Goal: Information Seeking & Learning: Understand process/instructions

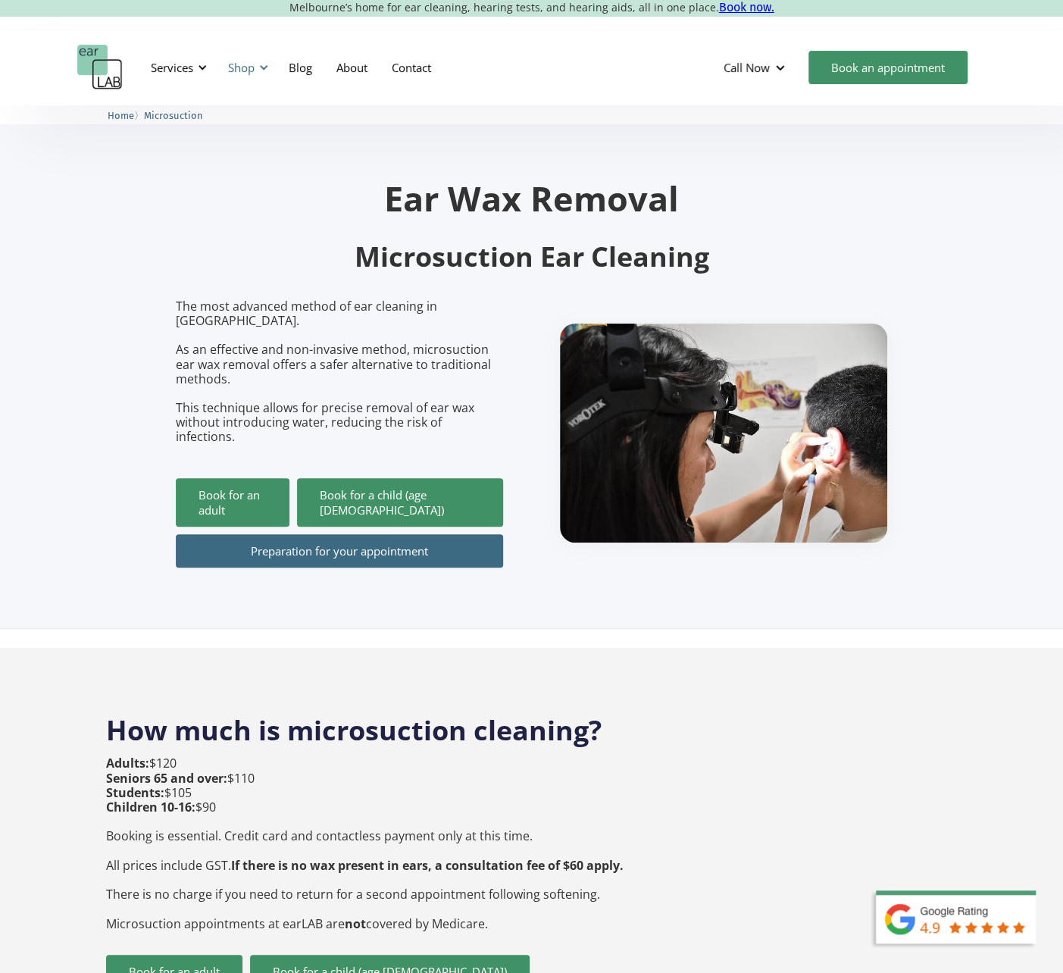
click at [232, 67] on div "Shop" at bounding box center [241, 67] width 27 height 15
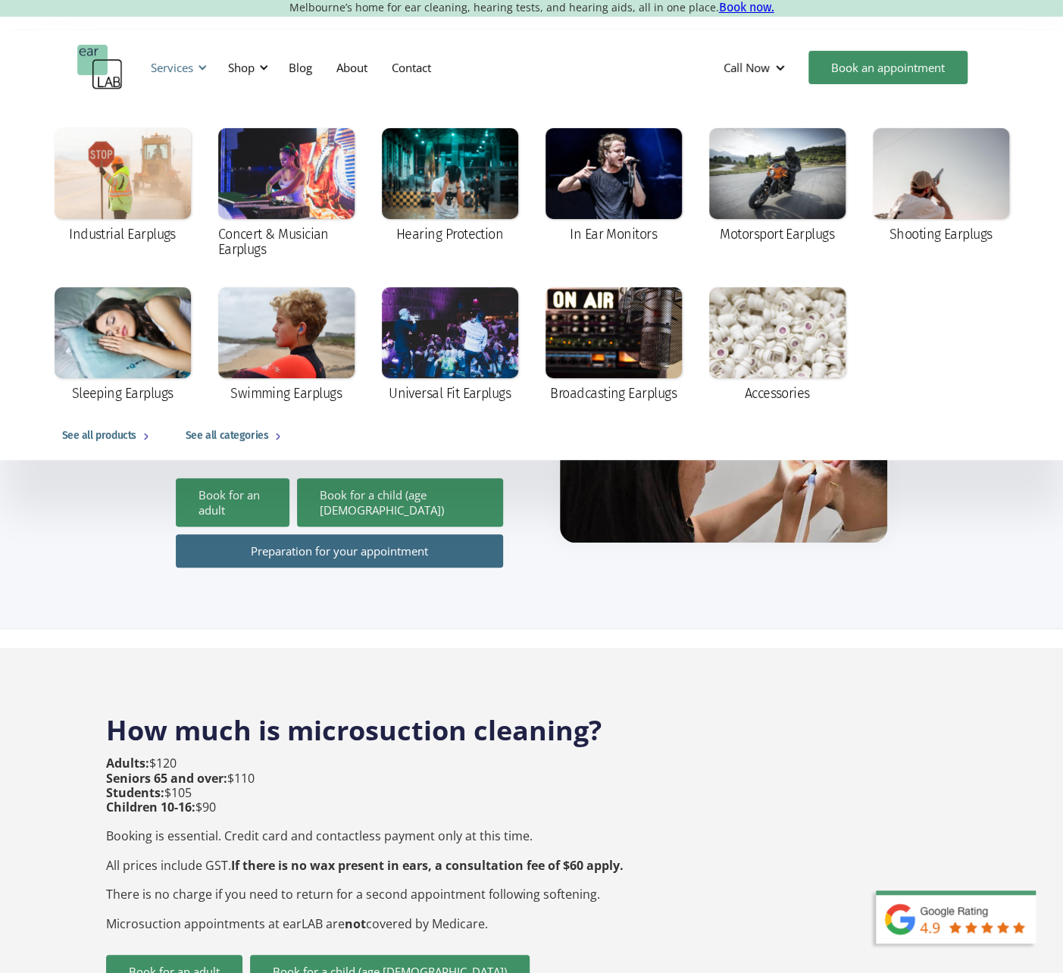
click at [158, 61] on div "Services" at bounding box center [172, 67] width 42 height 15
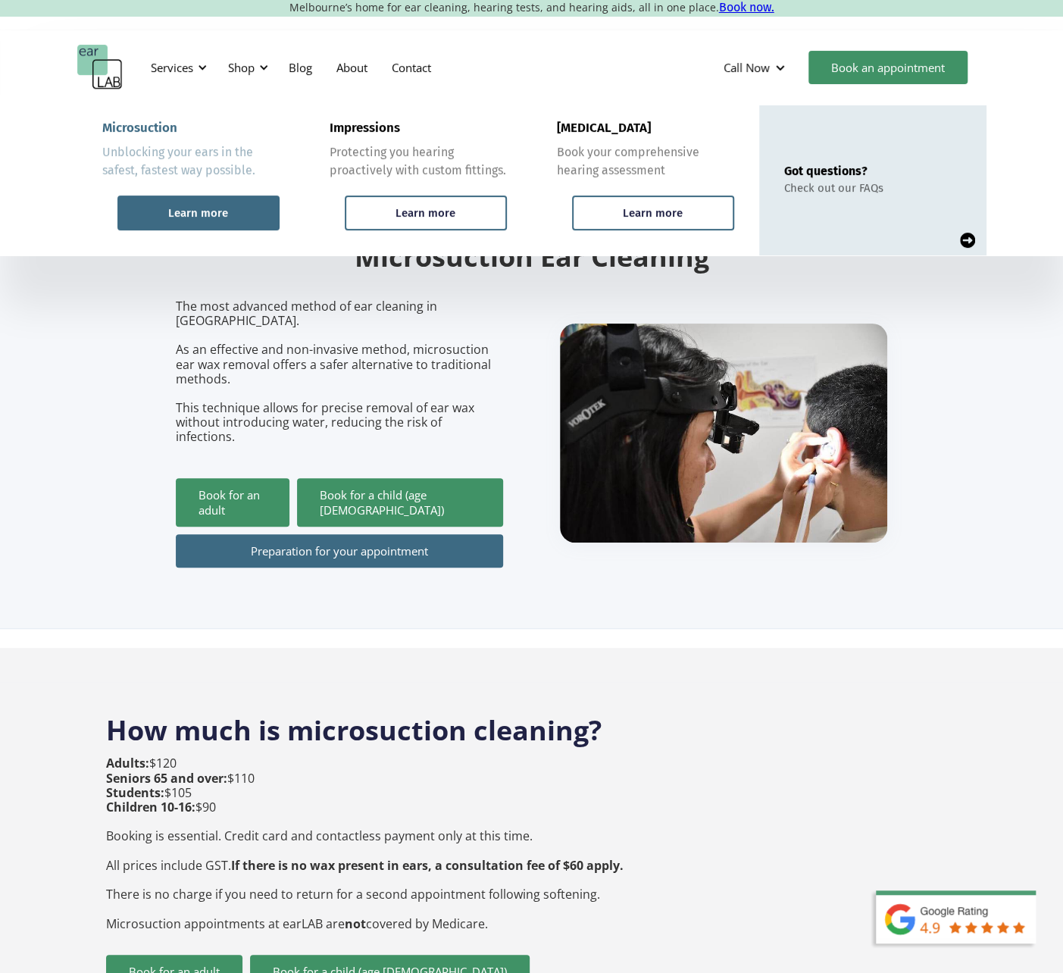
click at [185, 205] on div "Learn more" at bounding box center [198, 212] width 162 height 35
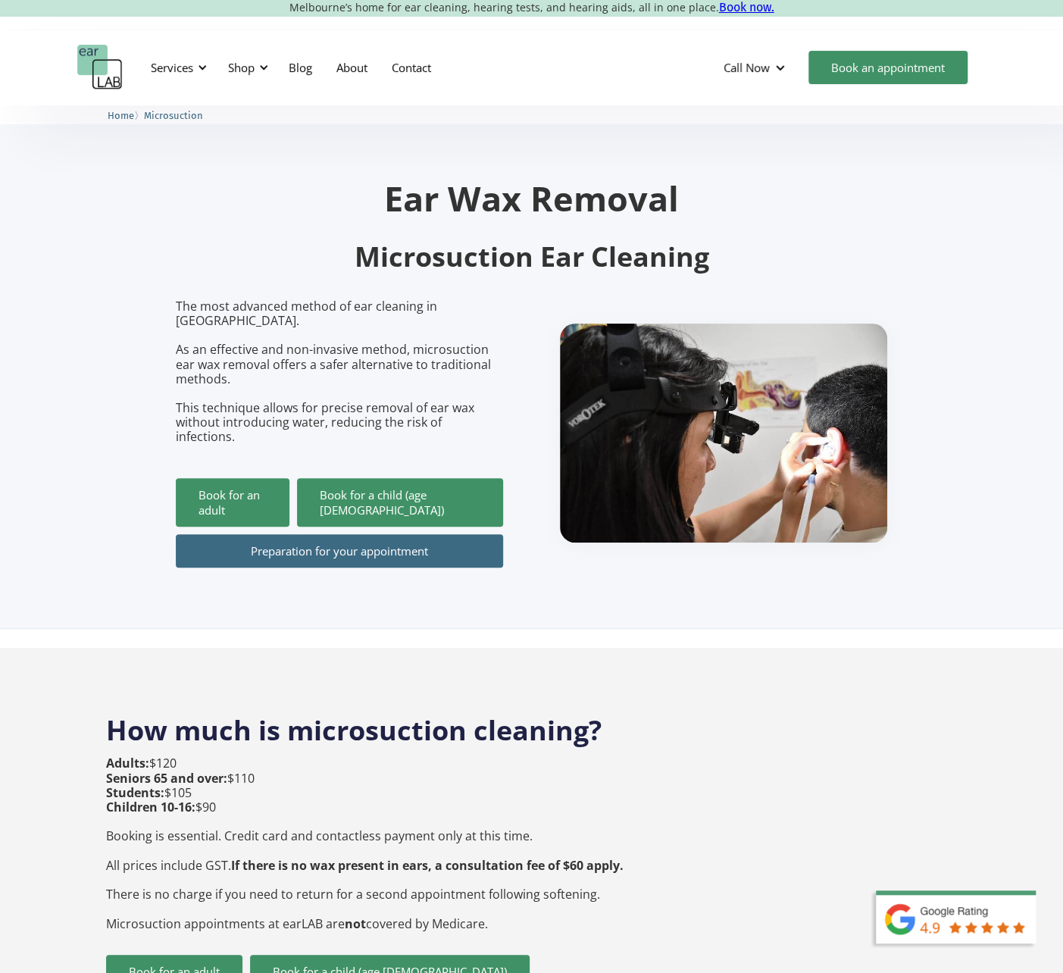
click at [368, 534] on link "Preparation for your appointment" at bounding box center [339, 550] width 327 height 33
